Goal: Task Accomplishment & Management: Complete application form

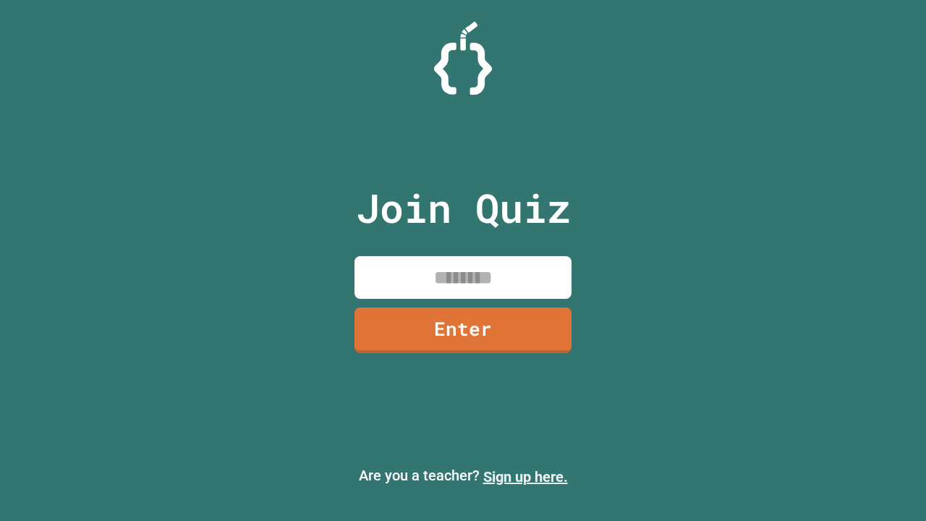
click at [525, 477] on link "Sign up here." at bounding box center [525, 476] width 85 height 17
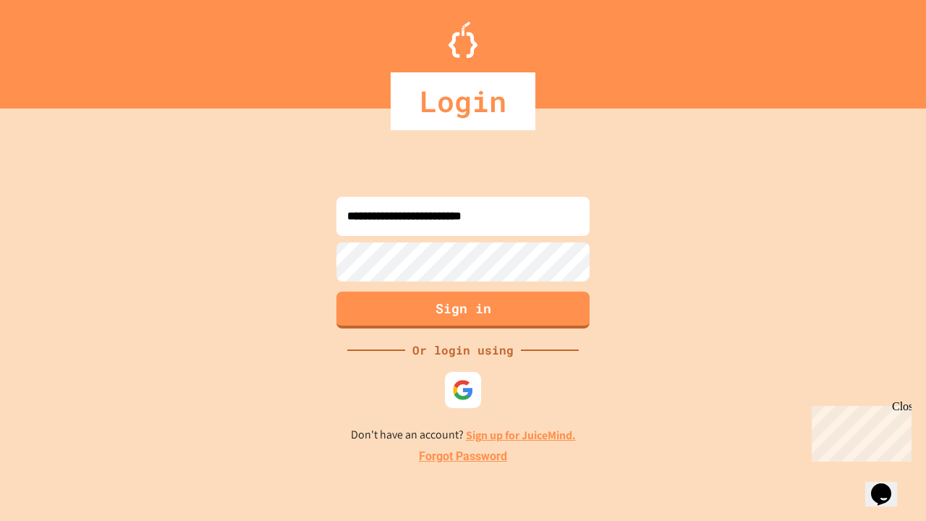
type input "**********"
